Goal: Information Seeking & Learning: Learn about a topic

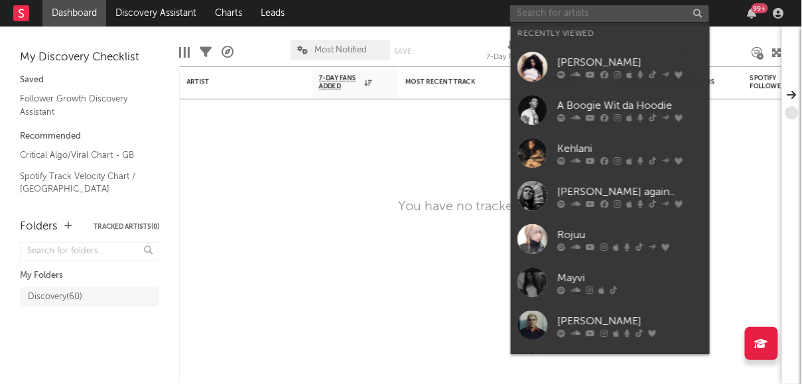
click at [575, 15] on input "text" at bounding box center [609, 13] width 199 height 17
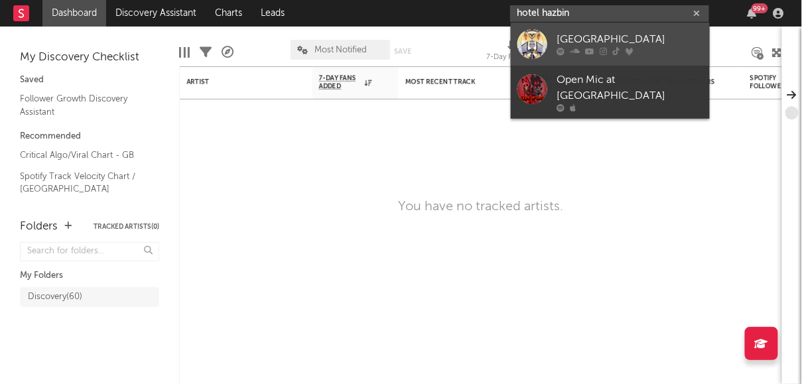
type input "hotel hazbin"
click at [587, 31] on link "[GEOGRAPHIC_DATA]" at bounding box center [610, 44] width 199 height 43
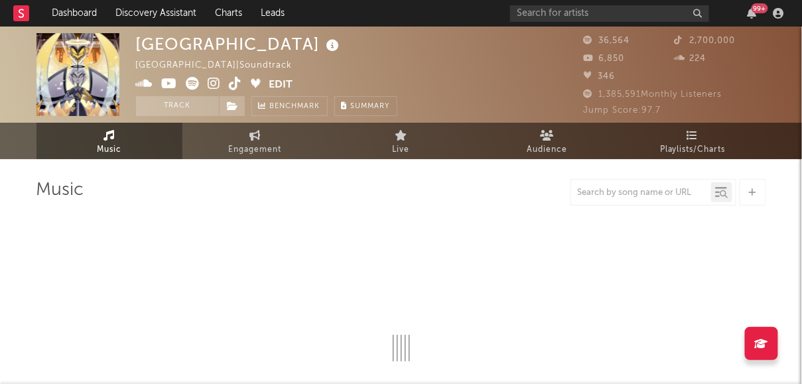
select select "1w"
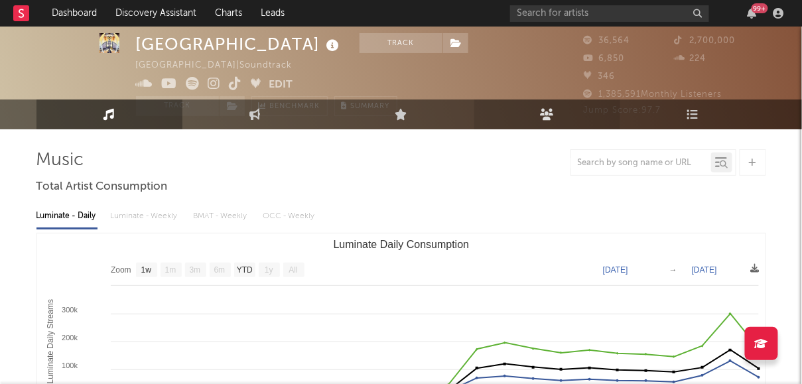
scroll to position [52, 0]
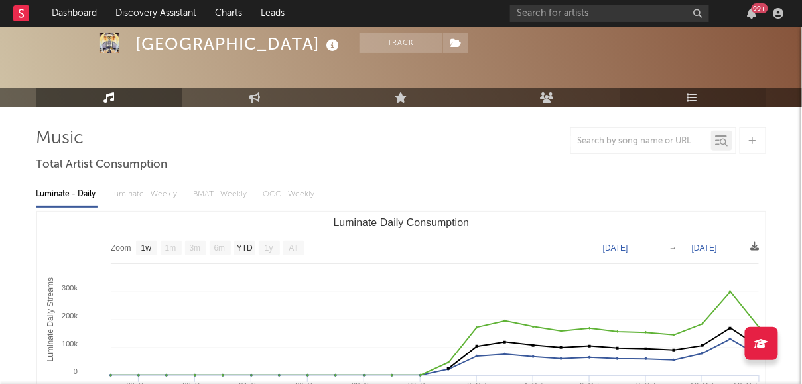
click at [666, 98] on link "Playlists/Charts" at bounding box center [694, 98] width 146 height 20
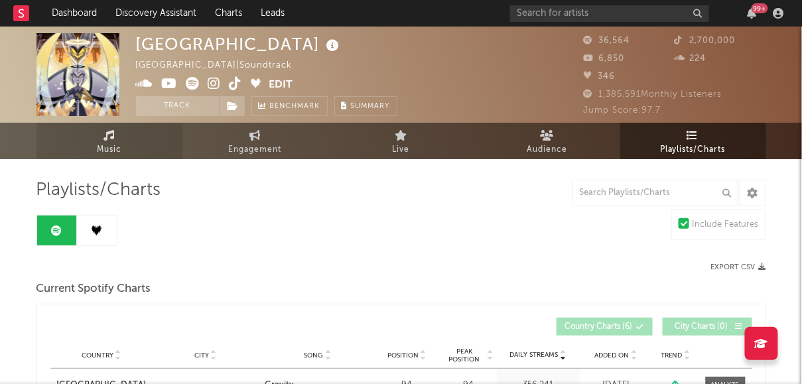
click at [145, 134] on link "Music" at bounding box center [110, 141] width 146 height 37
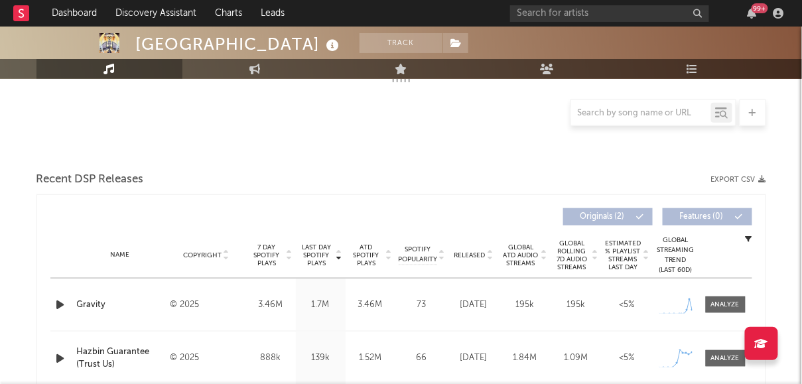
select select "1w"
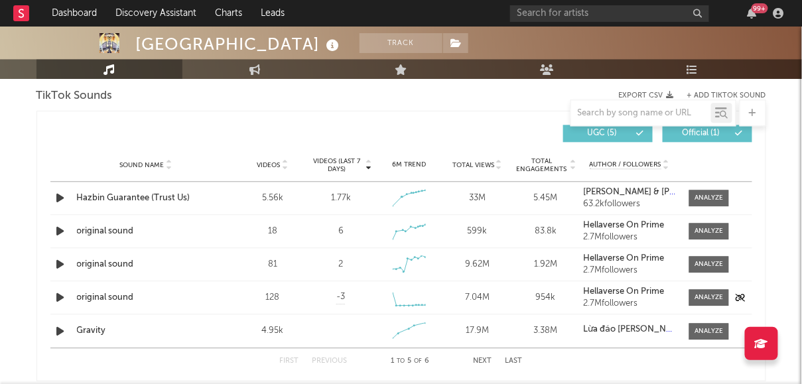
scroll to position [780, 0]
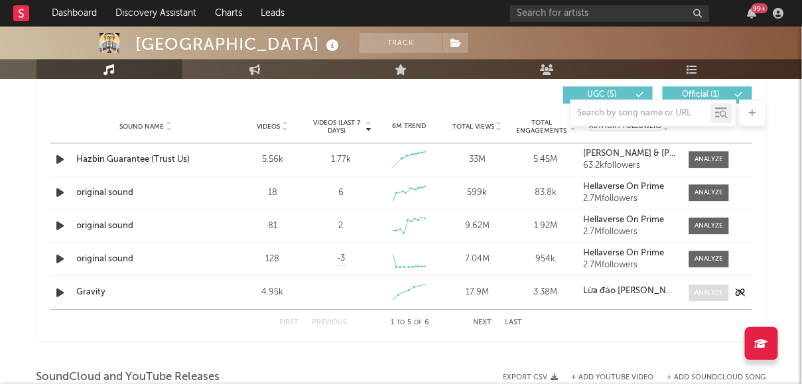
click at [702, 285] on span at bounding box center [710, 293] width 40 height 17
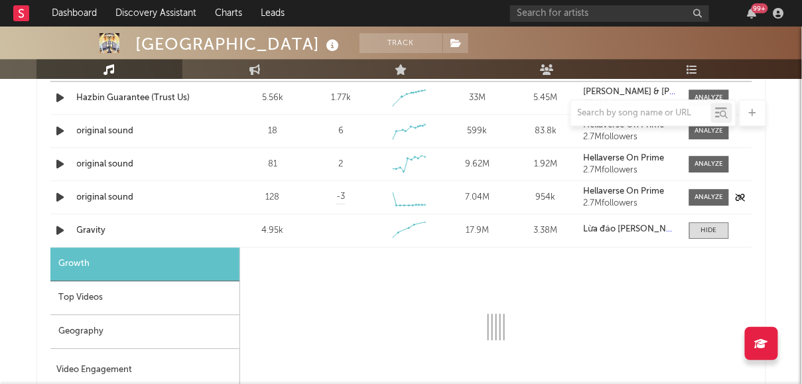
select select "1w"
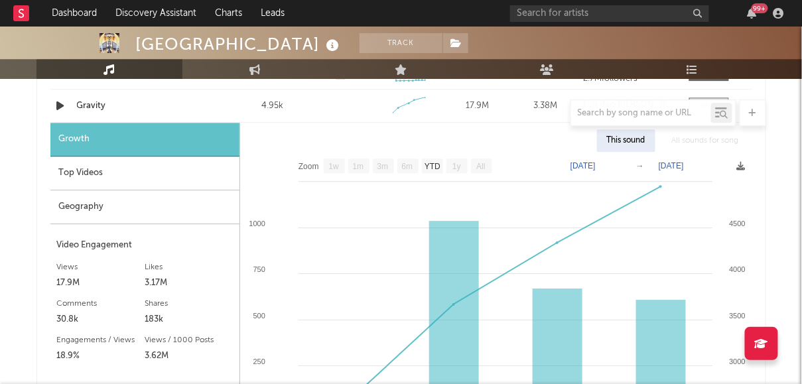
scroll to position [1018, 0]
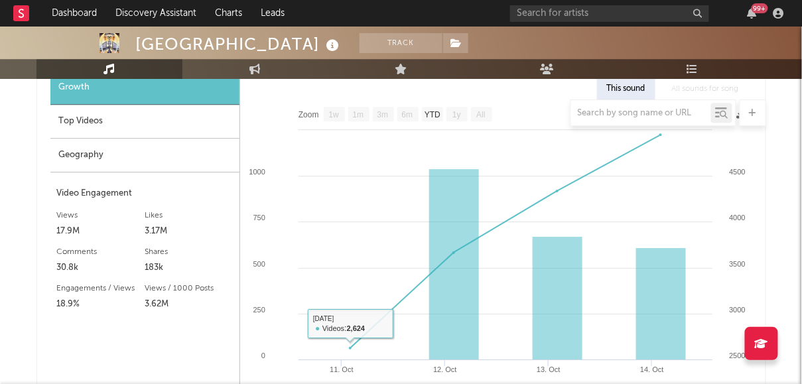
click at [144, 125] on div at bounding box center [402, 113] width 730 height 27
click at [124, 125] on div at bounding box center [402, 113] width 730 height 27
click at [102, 135] on div "Top Videos" at bounding box center [144, 122] width 189 height 34
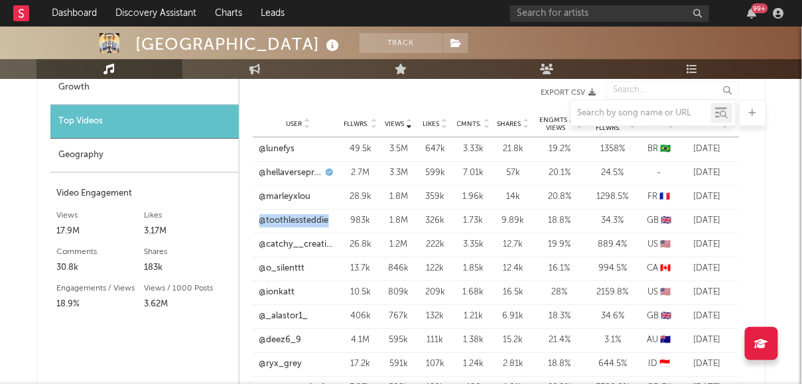
drag, startPoint x: 308, startPoint y: 217, endPoint x: 605, endPoint y: 0, distance: 367.6
